Goal: Task Accomplishment & Management: Use online tool/utility

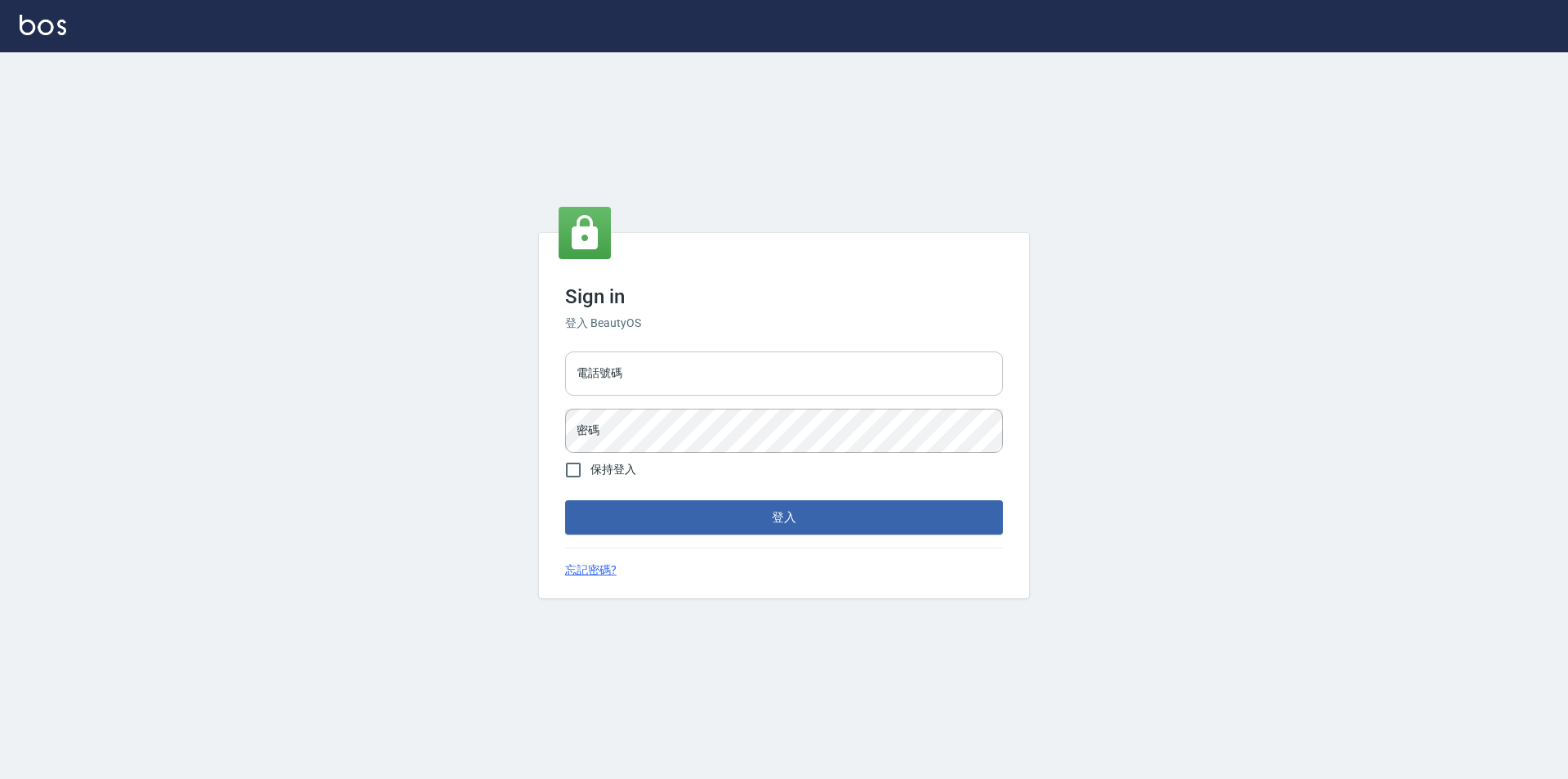
click at [723, 377] on input "電話號碼" at bounding box center [784, 373] width 438 height 44
type input "0426653545"
click at [565, 500] on button "登入" at bounding box center [784, 517] width 438 height 34
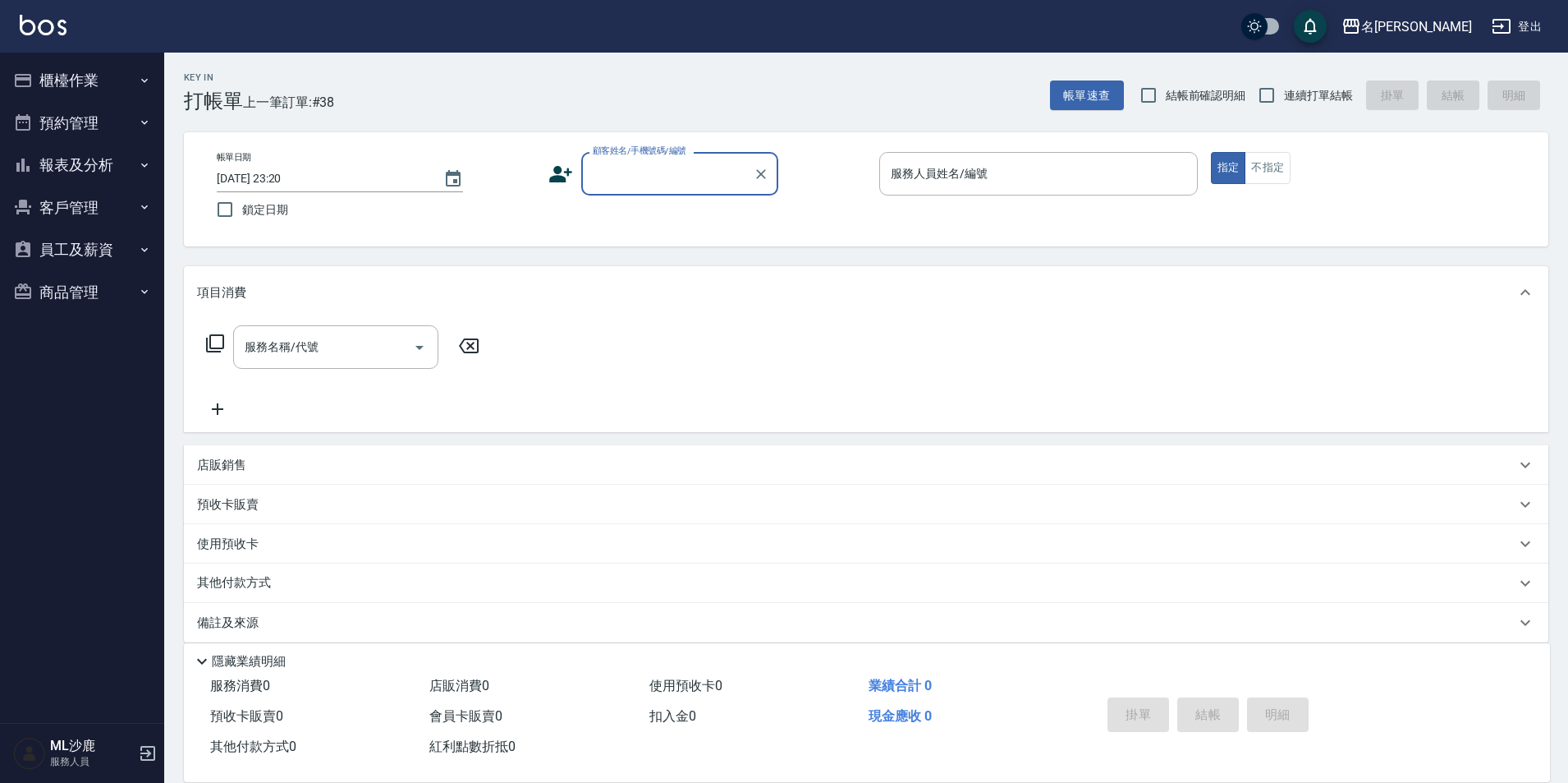
click at [86, 72] on button "櫃檯作業" at bounding box center [82, 80] width 151 height 43
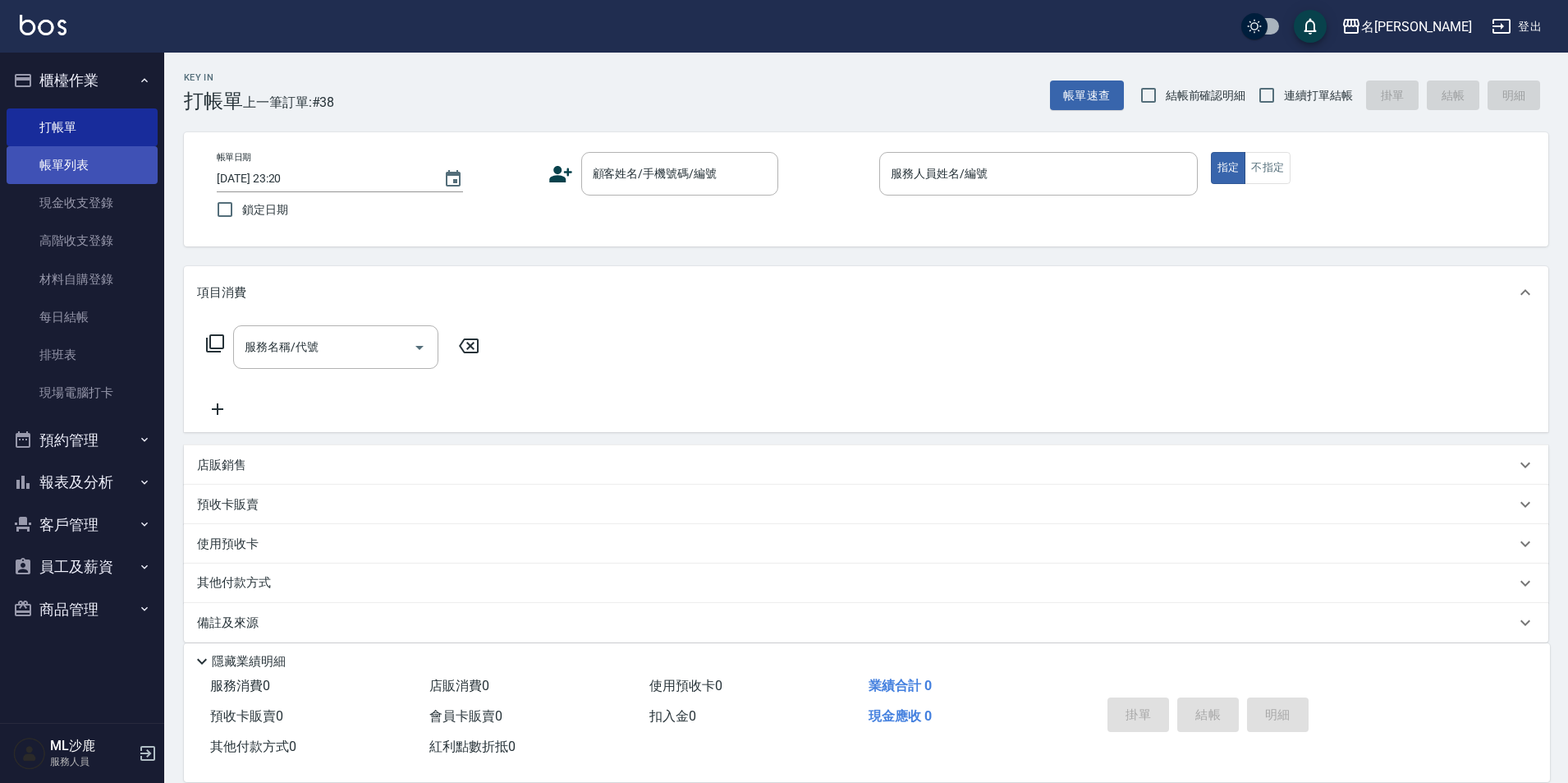
click at [84, 161] on link "帳單列表" at bounding box center [82, 165] width 151 height 38
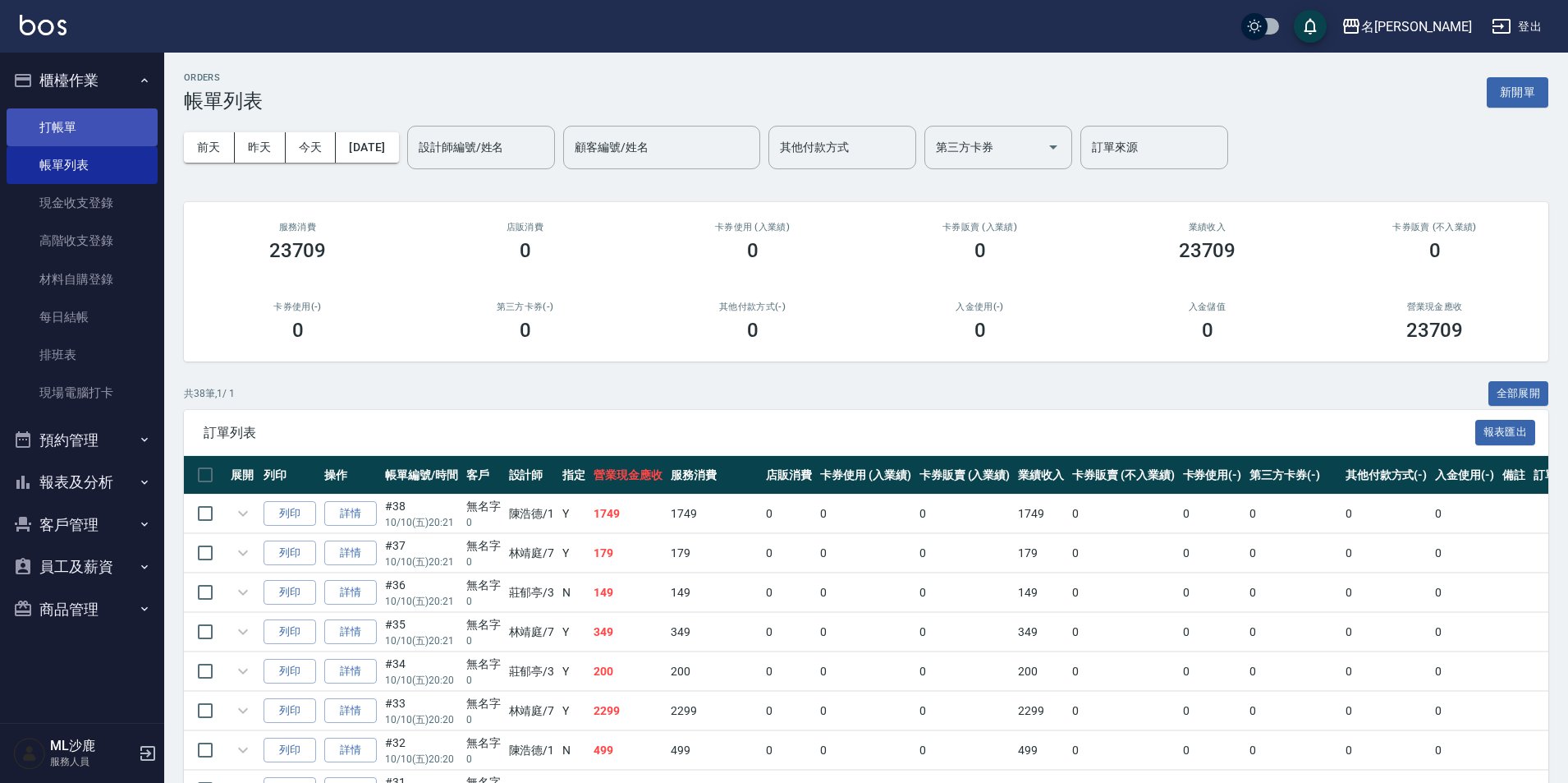
click at [64, 130] on link "打帳單" at bounding box center [82, 127] width 151 height 38
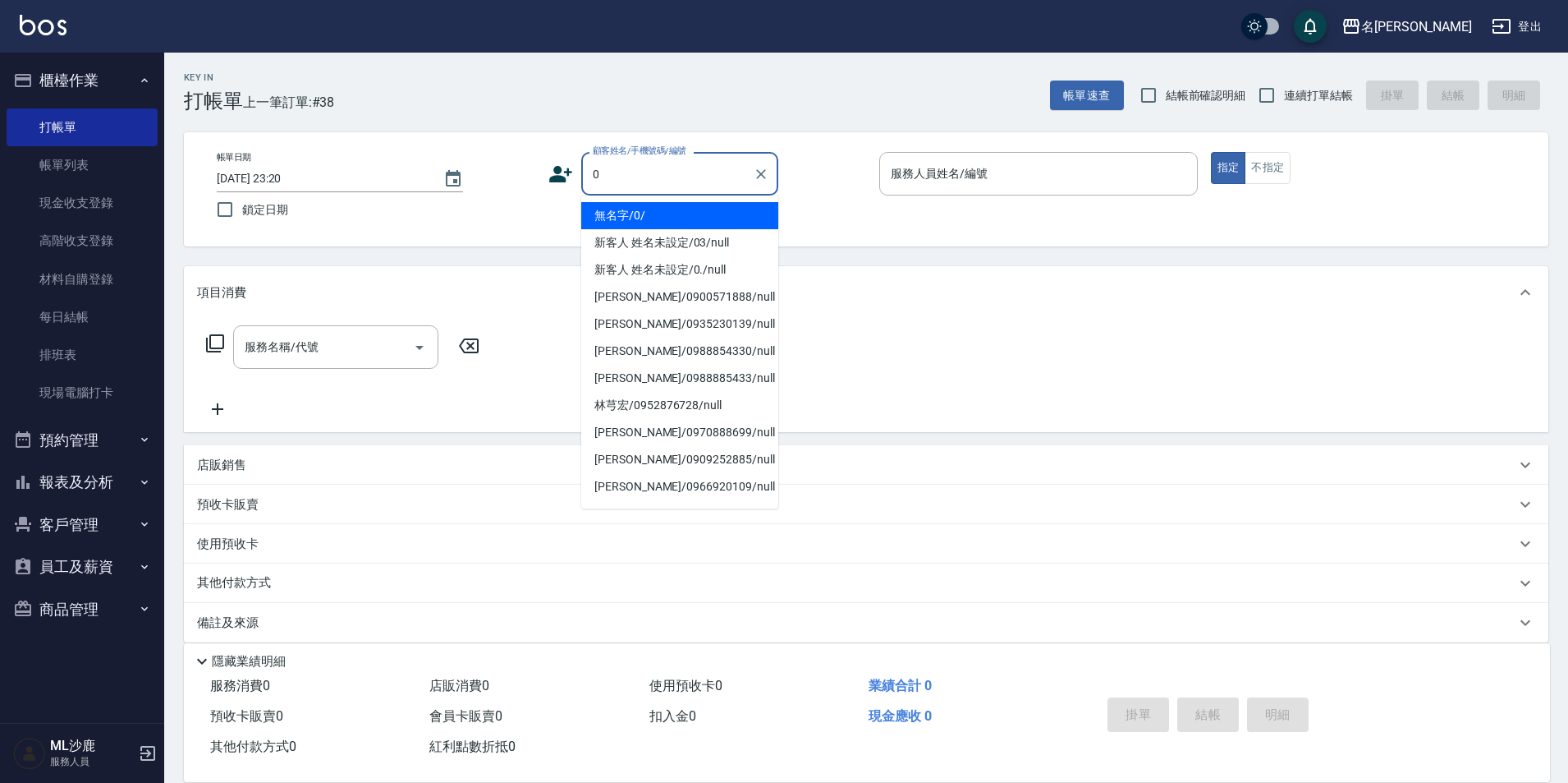
type input "無名字/0/"
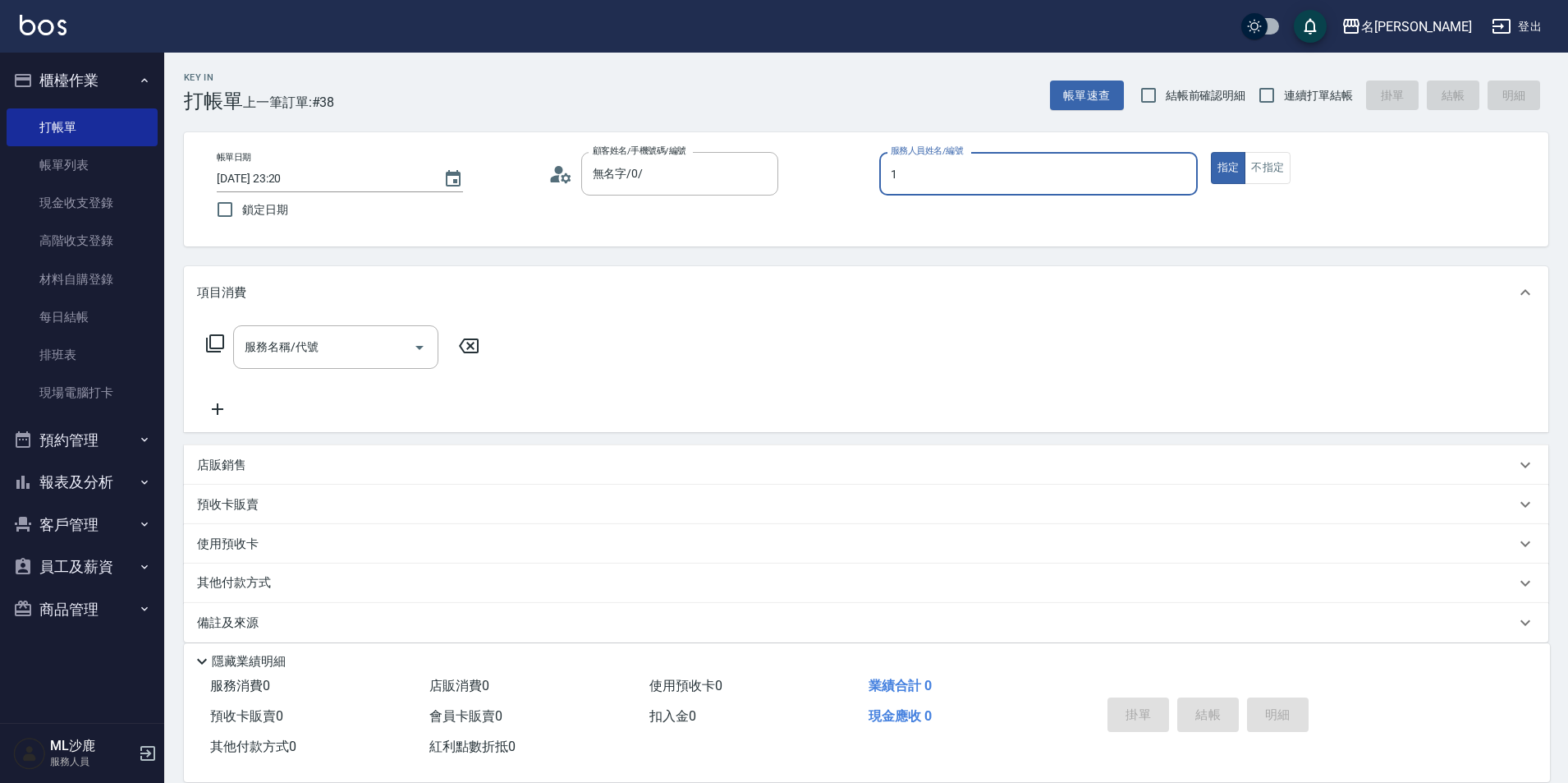
type input "[PERSON_NAME]1"
type button "true"
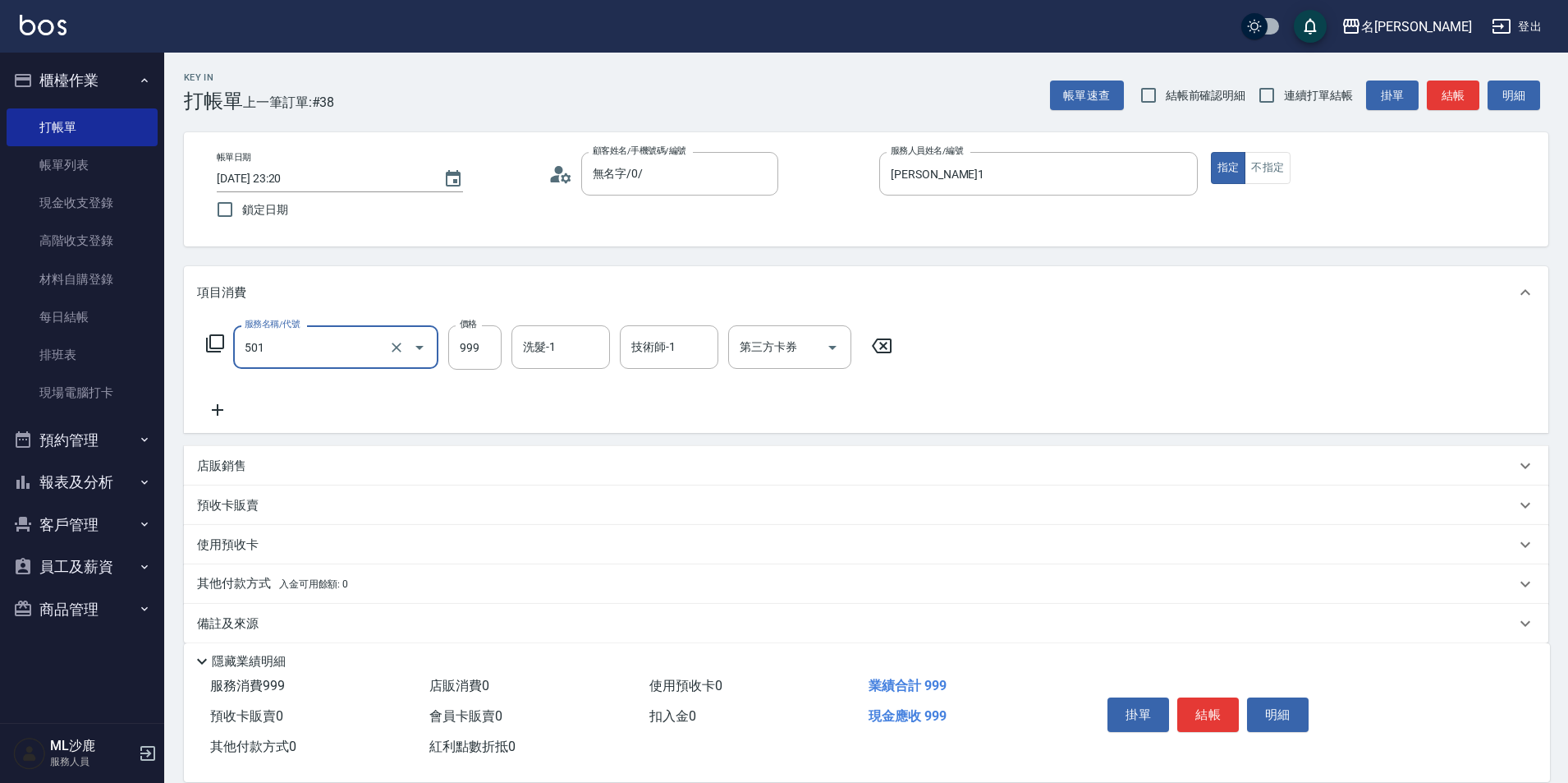
type input "染髮(501)"
click at [865, 347] on icon at bounding box center [881, 346] width 41 height 20
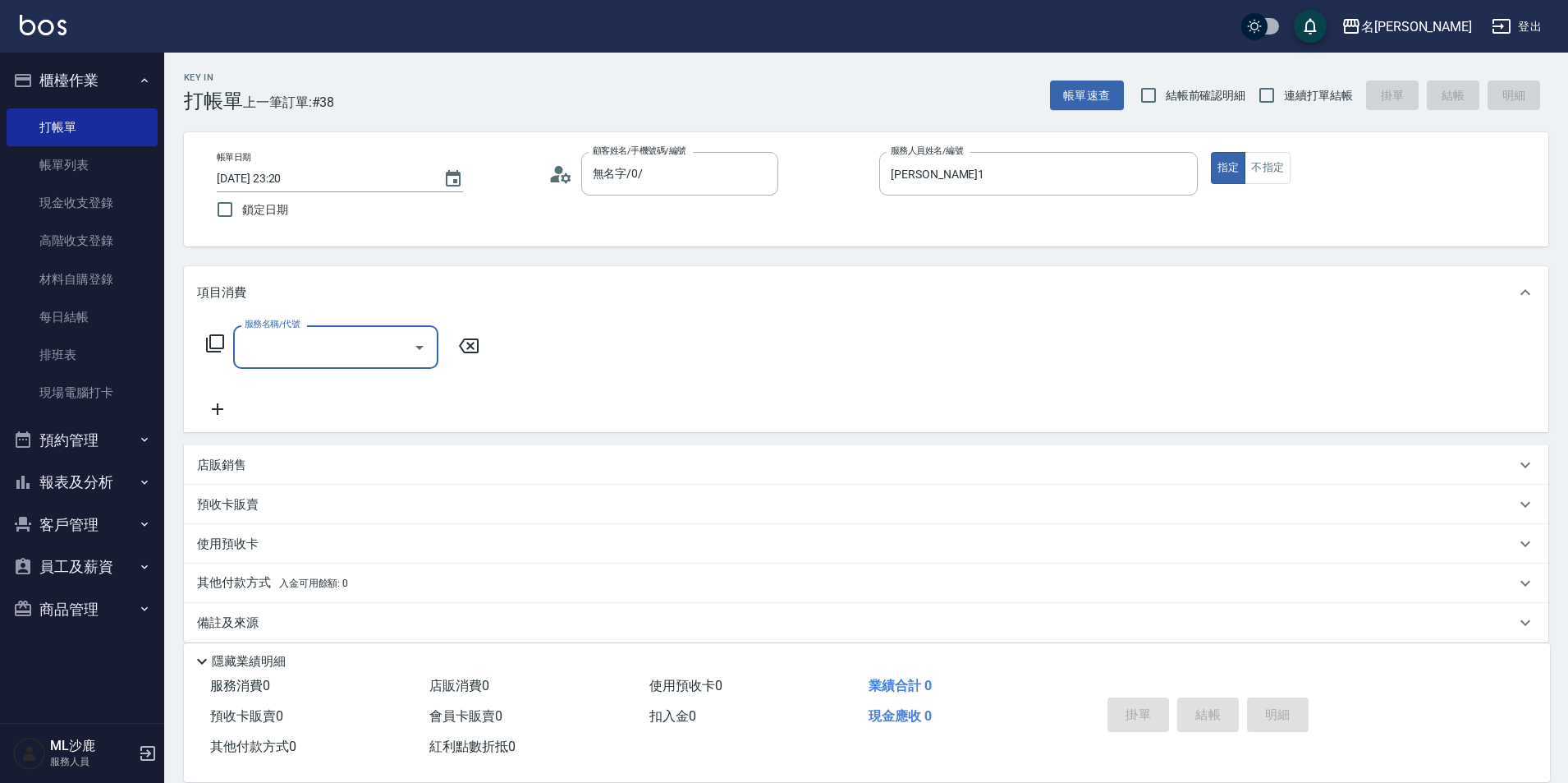
click at [330, 338] on input "服務名稱/代號" at bounding box center [323, 347] width 166 height 29
type input "1000護(404)"
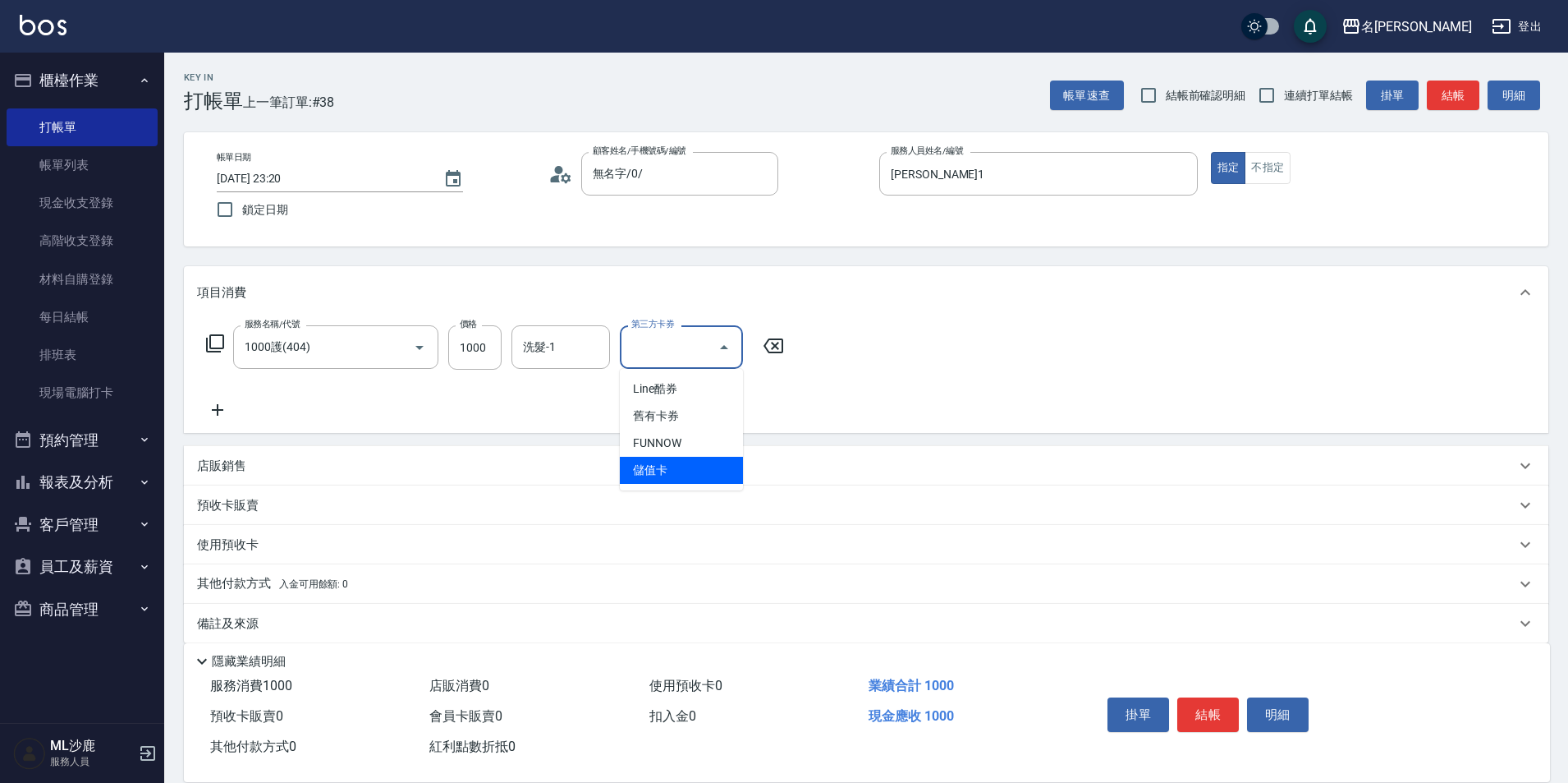
type input "儲值卡"
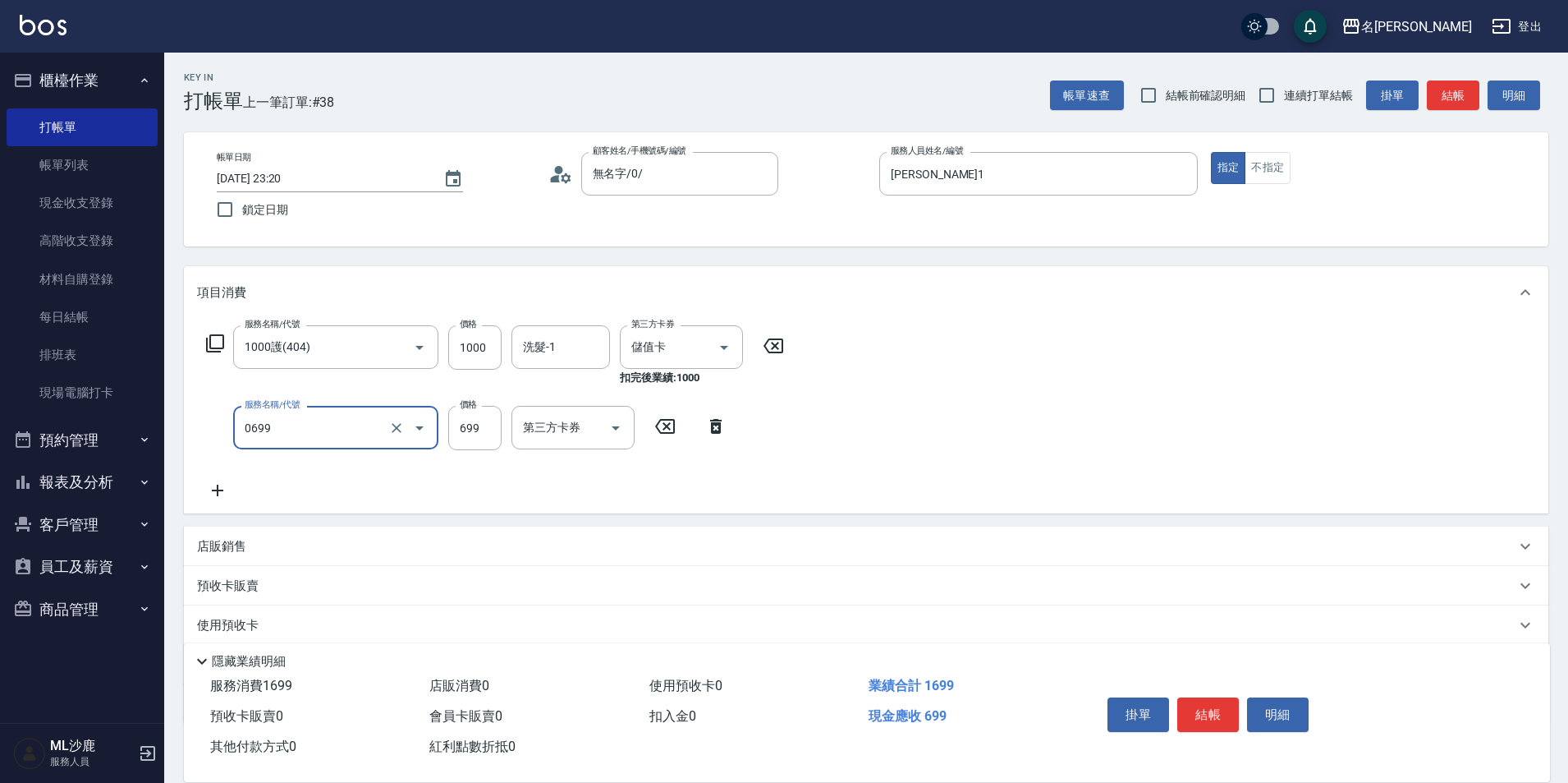
type input "精油SPA(0699)"
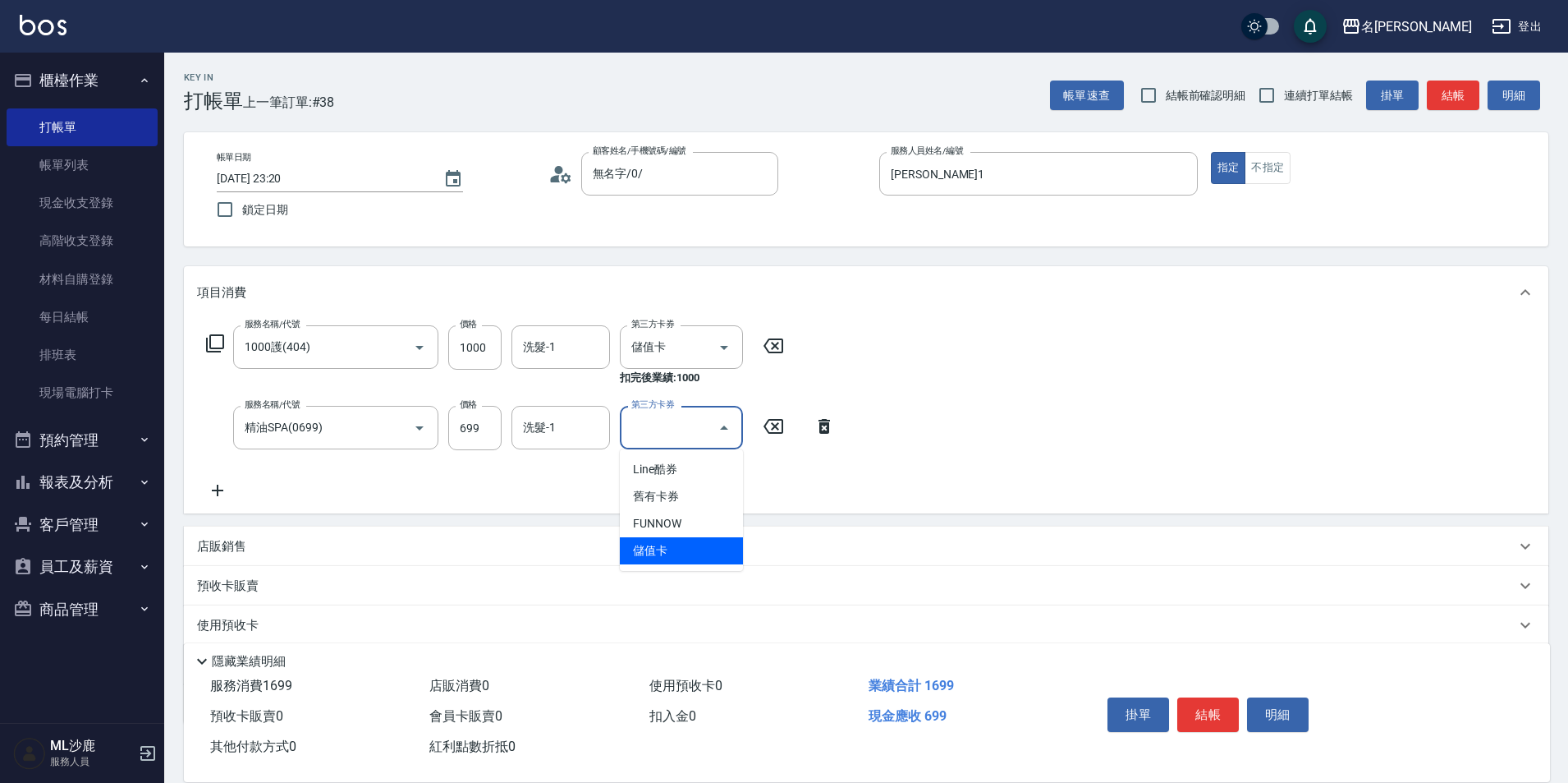
type input "儲值卡"
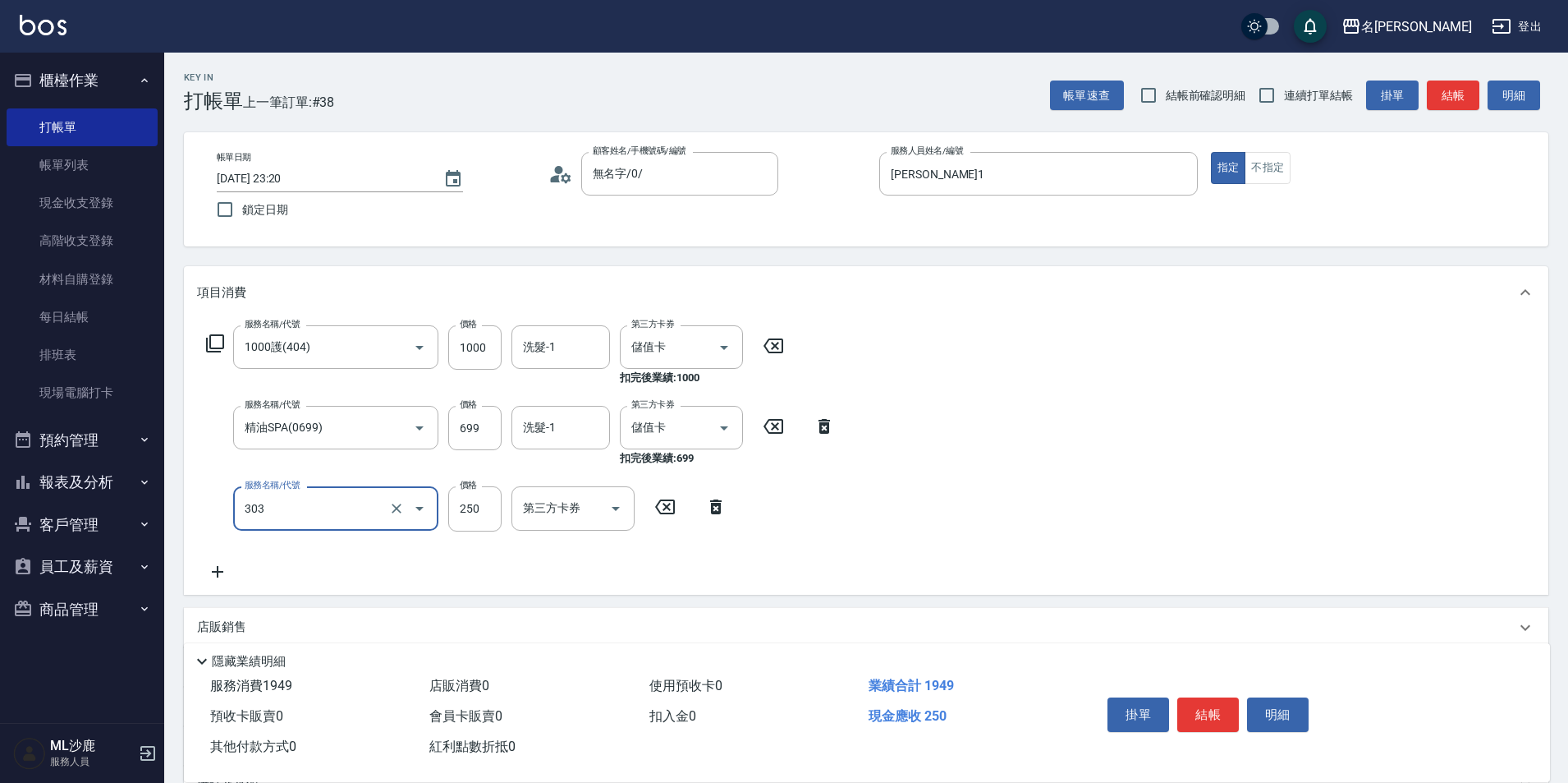
type input "剪髮(303)"
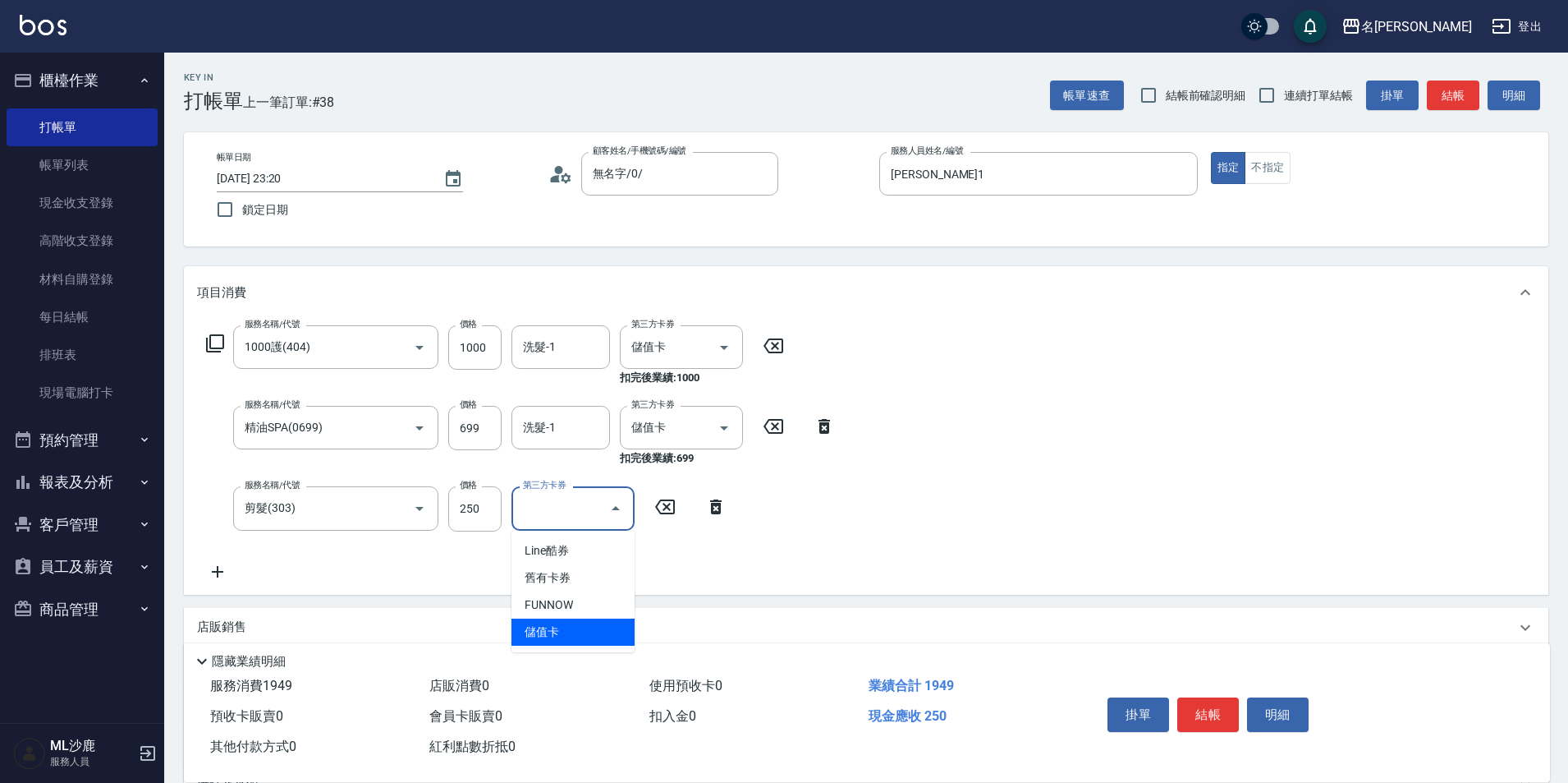
type input "儲值卡"
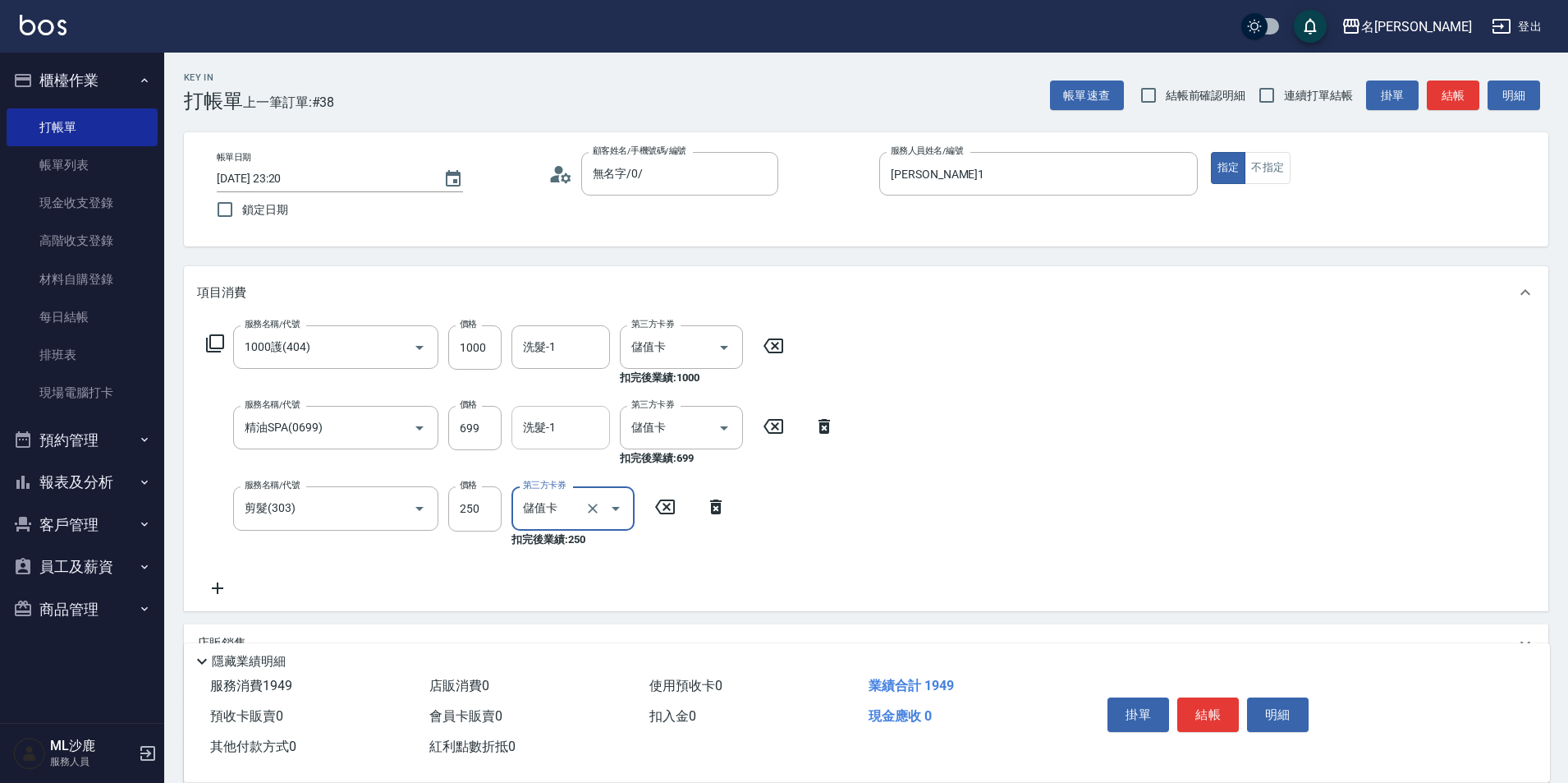
click at [536, 431] on input "洗髮-1" at bounding box center [560, 428] width 84 height 29
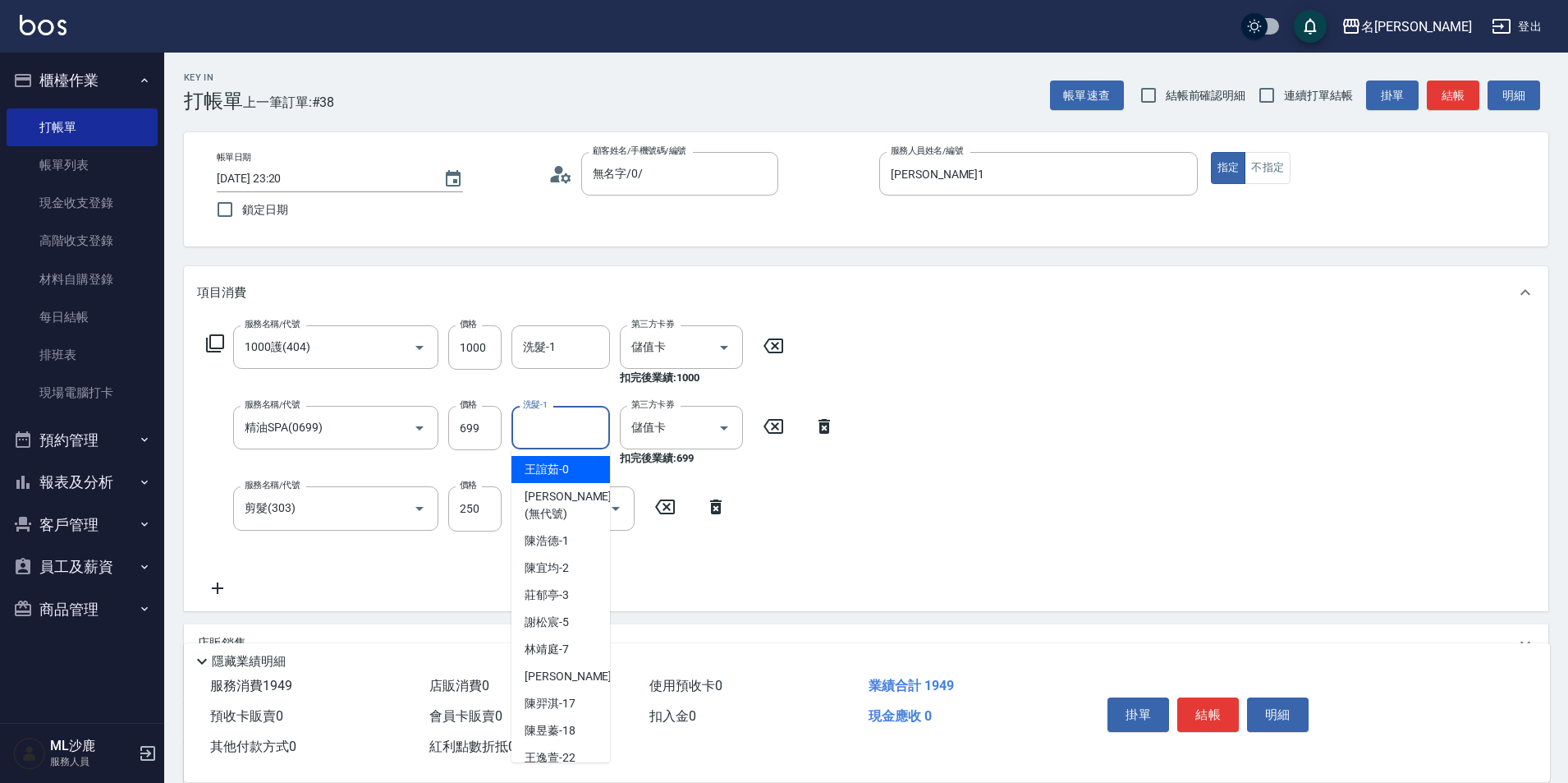
type input "4"
type input "[PERSON_NAME]-34"
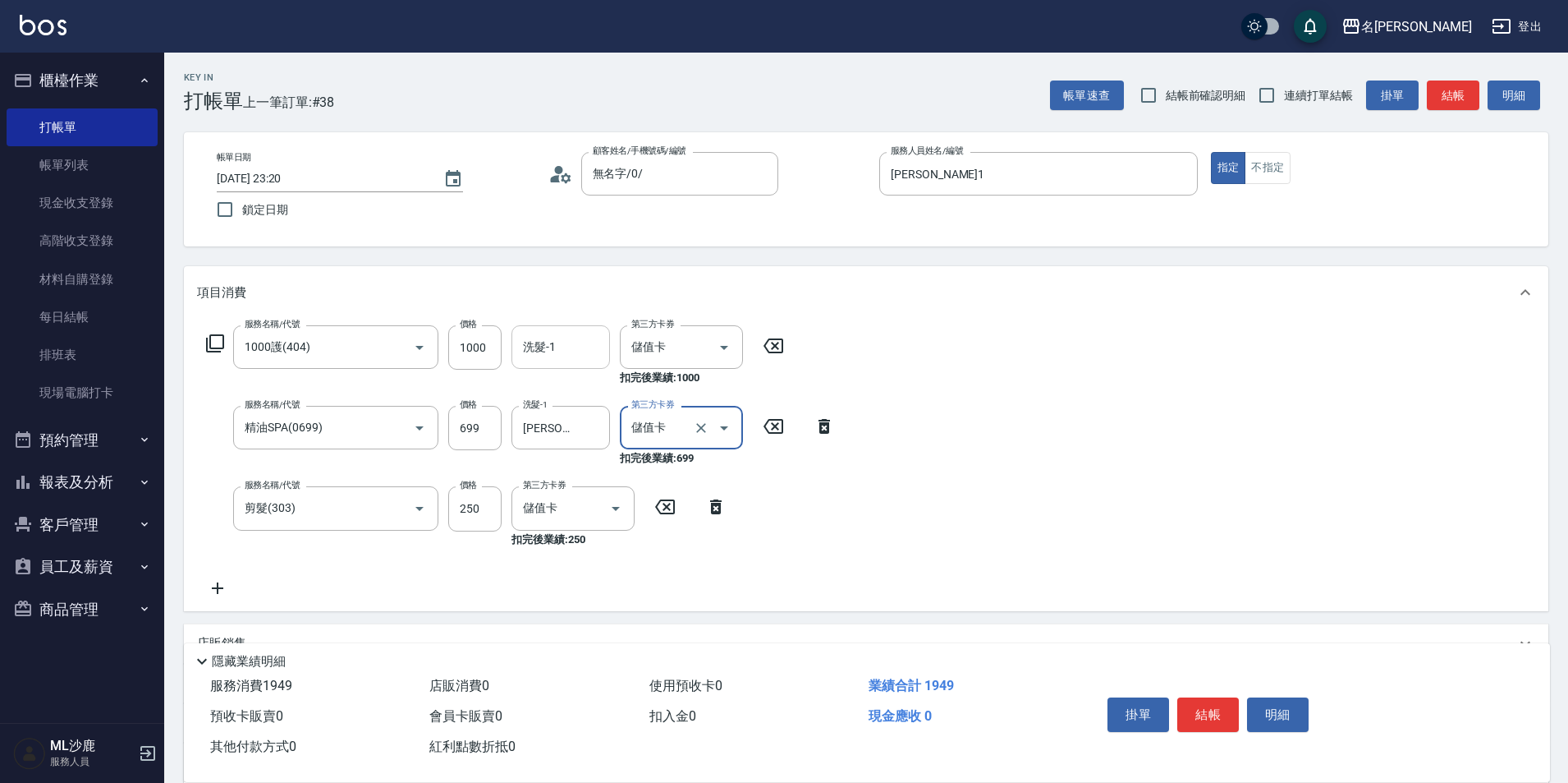
click at [562, 354] on input "洗髮-1" at bounding box center [560, 347] width 84 height 29
type input "[PERSON_NAME]-44"
click at [208, 586] on icon at bounding box center [217, 589] width 41 height 20
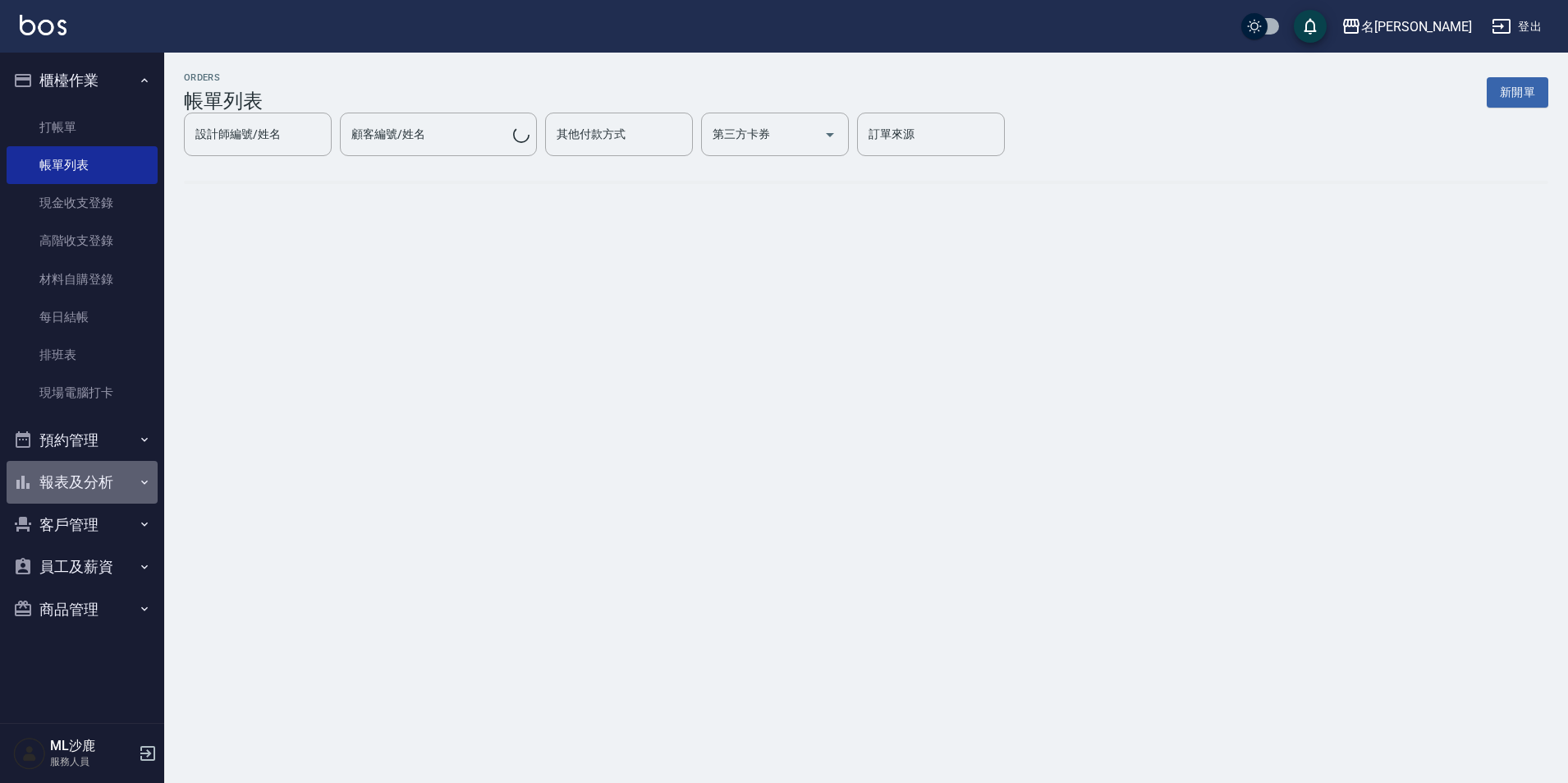
click at [77, 484] on button "報表及分析" at bounding box center [82, 481] width 151 height 43
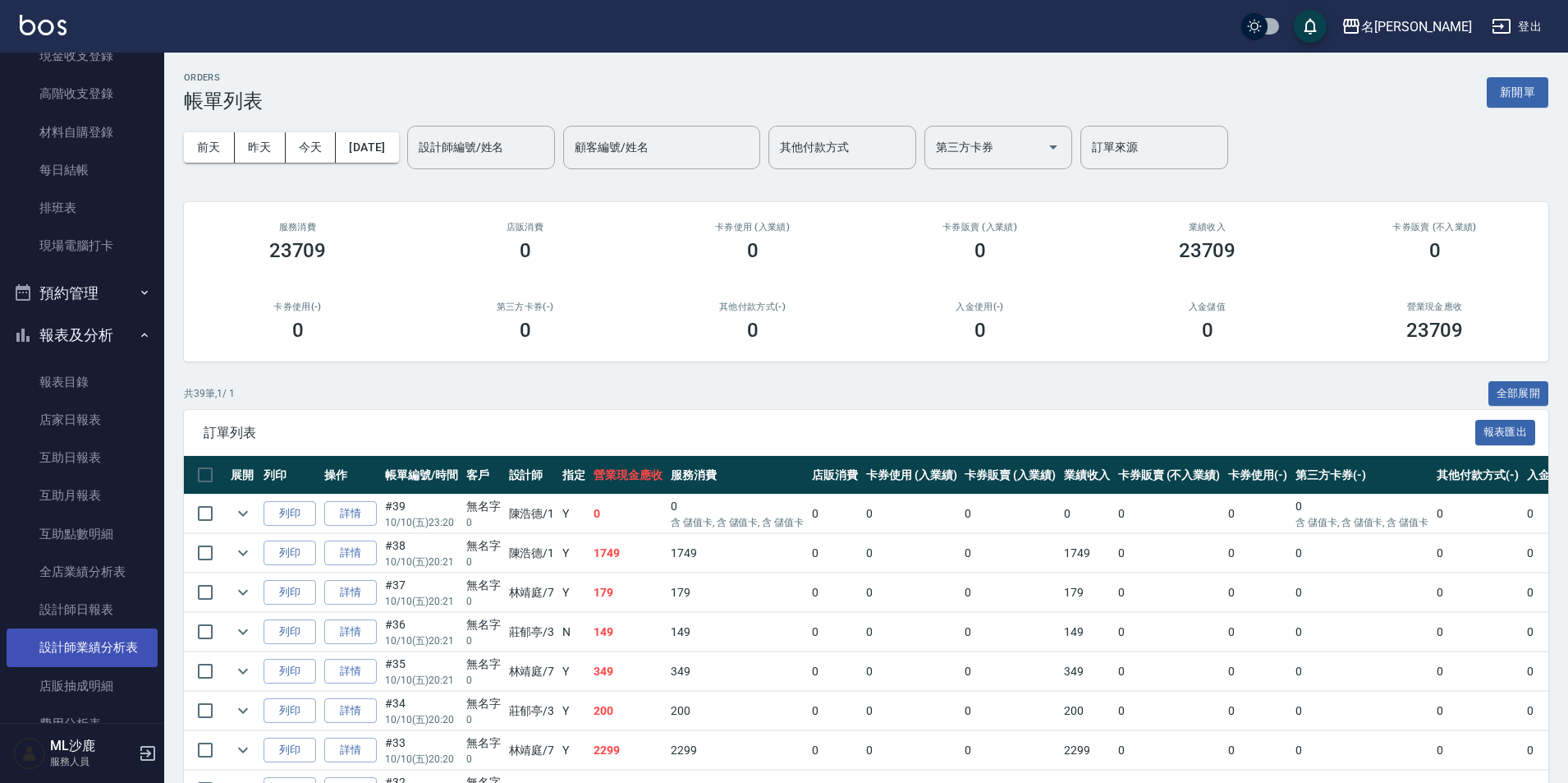
scroll to position [164, 0]
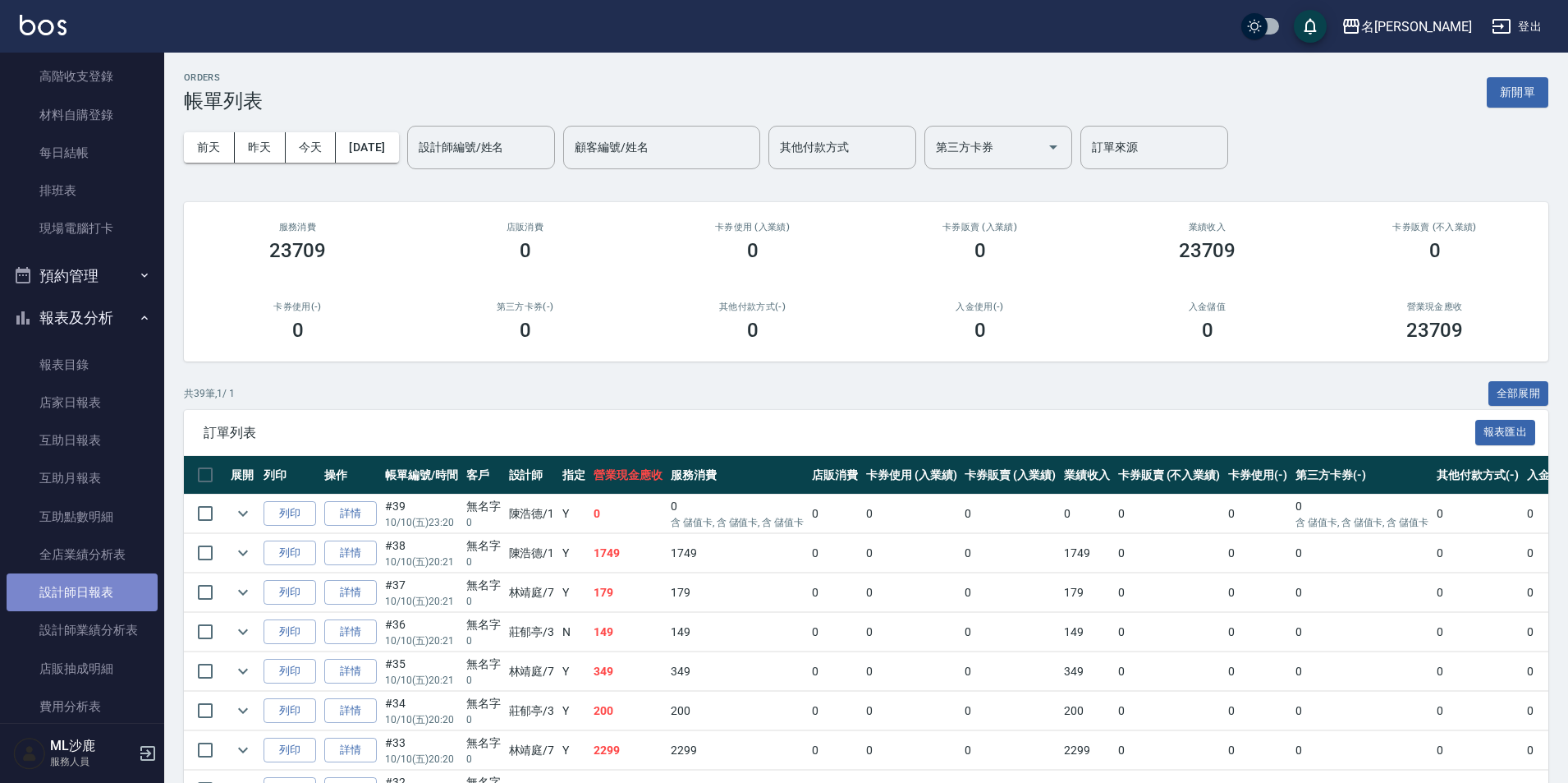
click at [87, 582] on link "設計師日報表" at bounding box center [82, 592] width 151 height 38
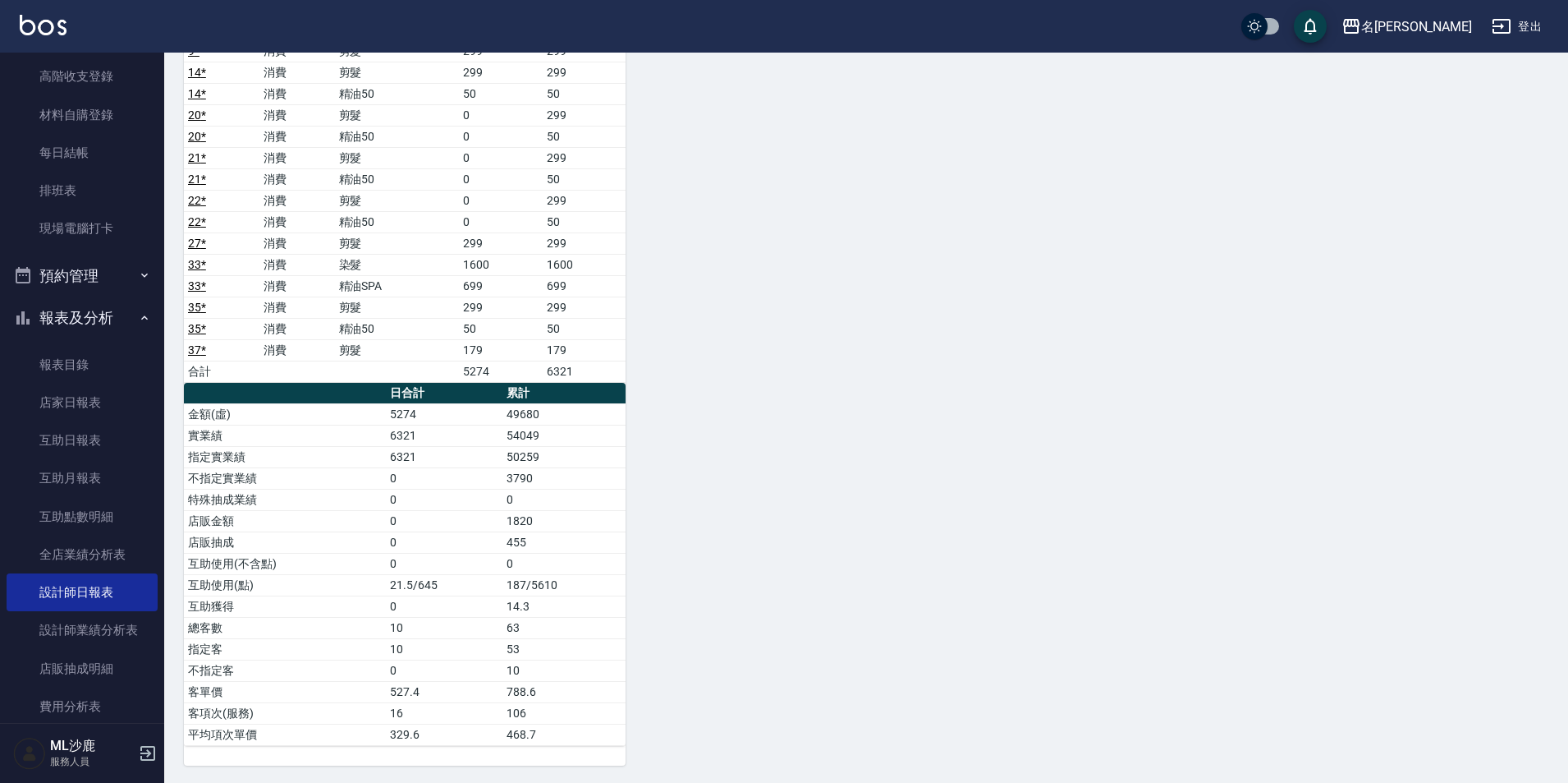
scroll to position [1210, 0]
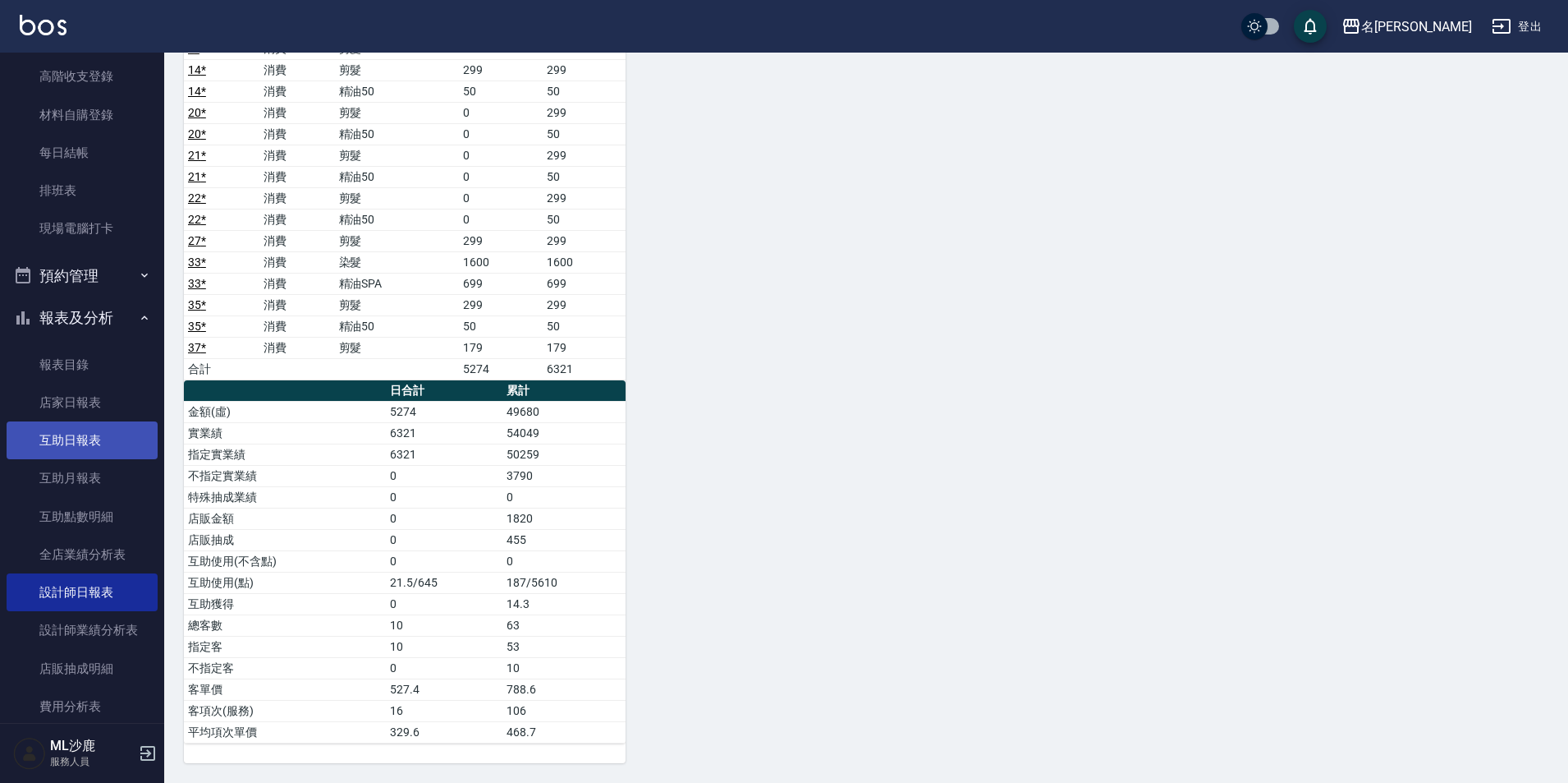
click at [68, 452] on link "互助日報表" at bounding box center [82, 441] width 151 height 38
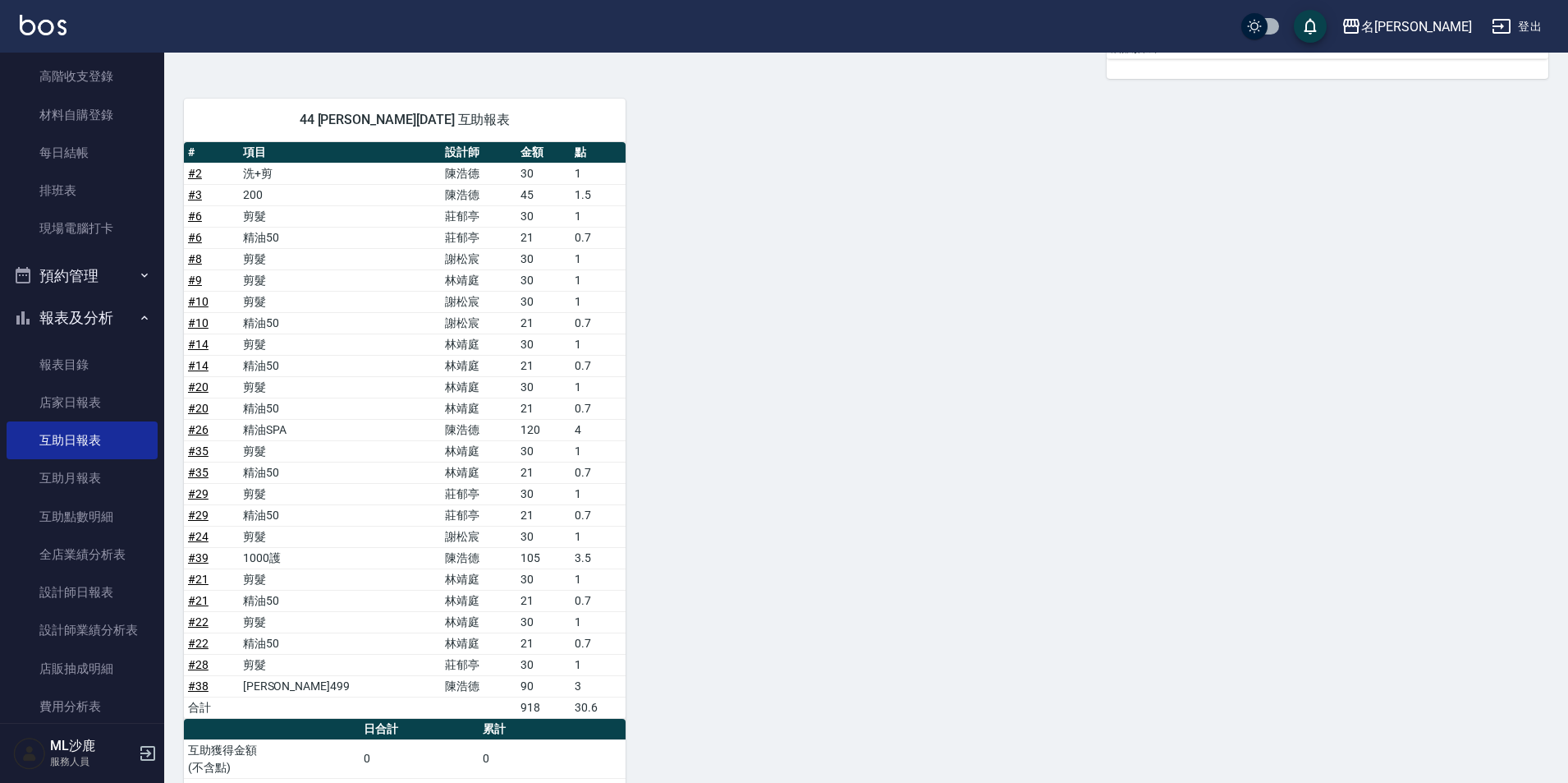
scroll to position [1083, 0]
